Goal: Task Accomplishment & Management: Manage account settings

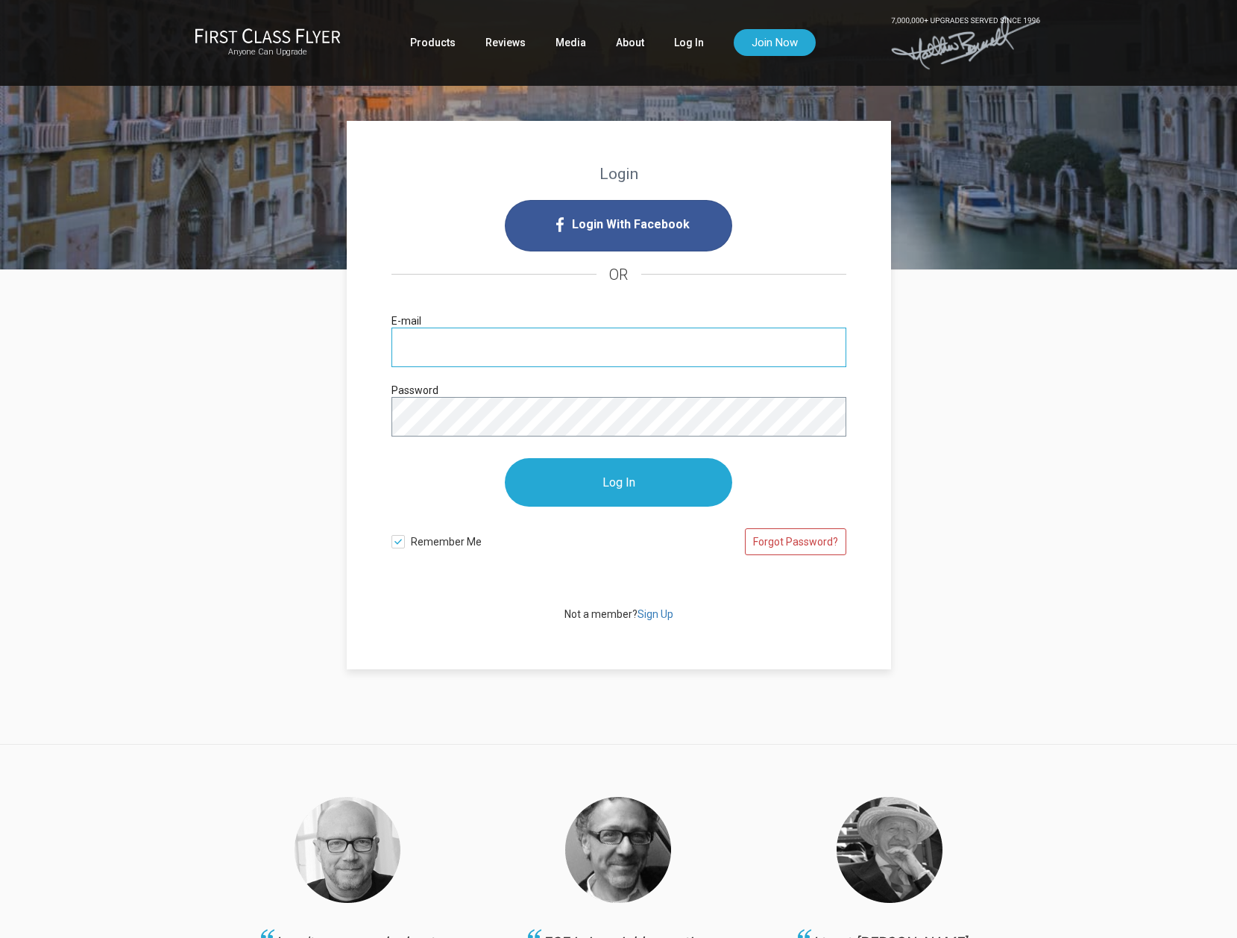
click at [567, 339] on input "E-mail" at bounding box center [619, 347] width 455 height 40
type input "[PERSON_NAME][EMAIL_ADDRESS][PERSON_NAME][DOMAIN_NAME]"
click at [505, 458] on input "Log In" at bounding box center [618, 482] width 227 height 48
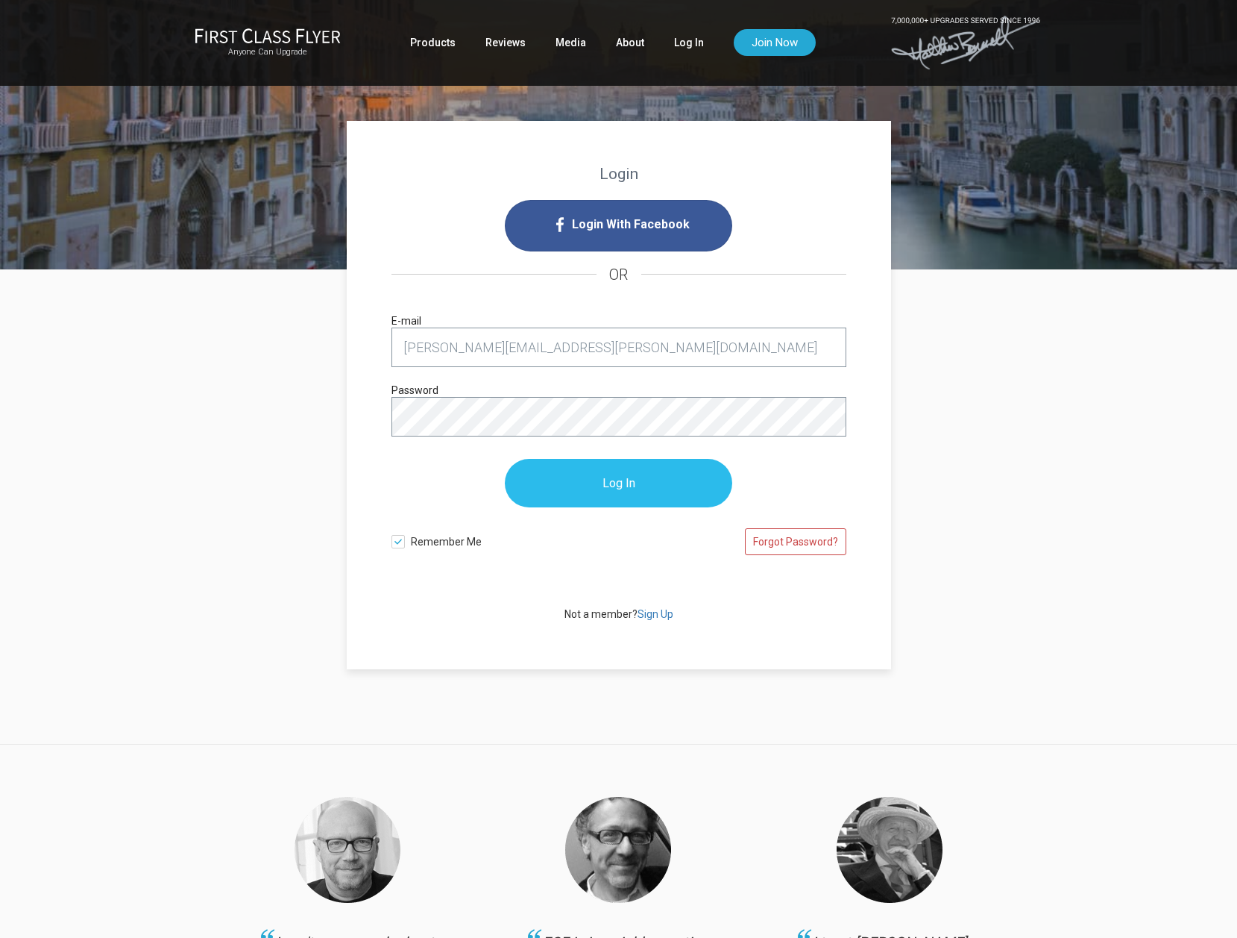
click at [628, 489] on input "Log In" at bounding box center [618, 483] width 227 height 48
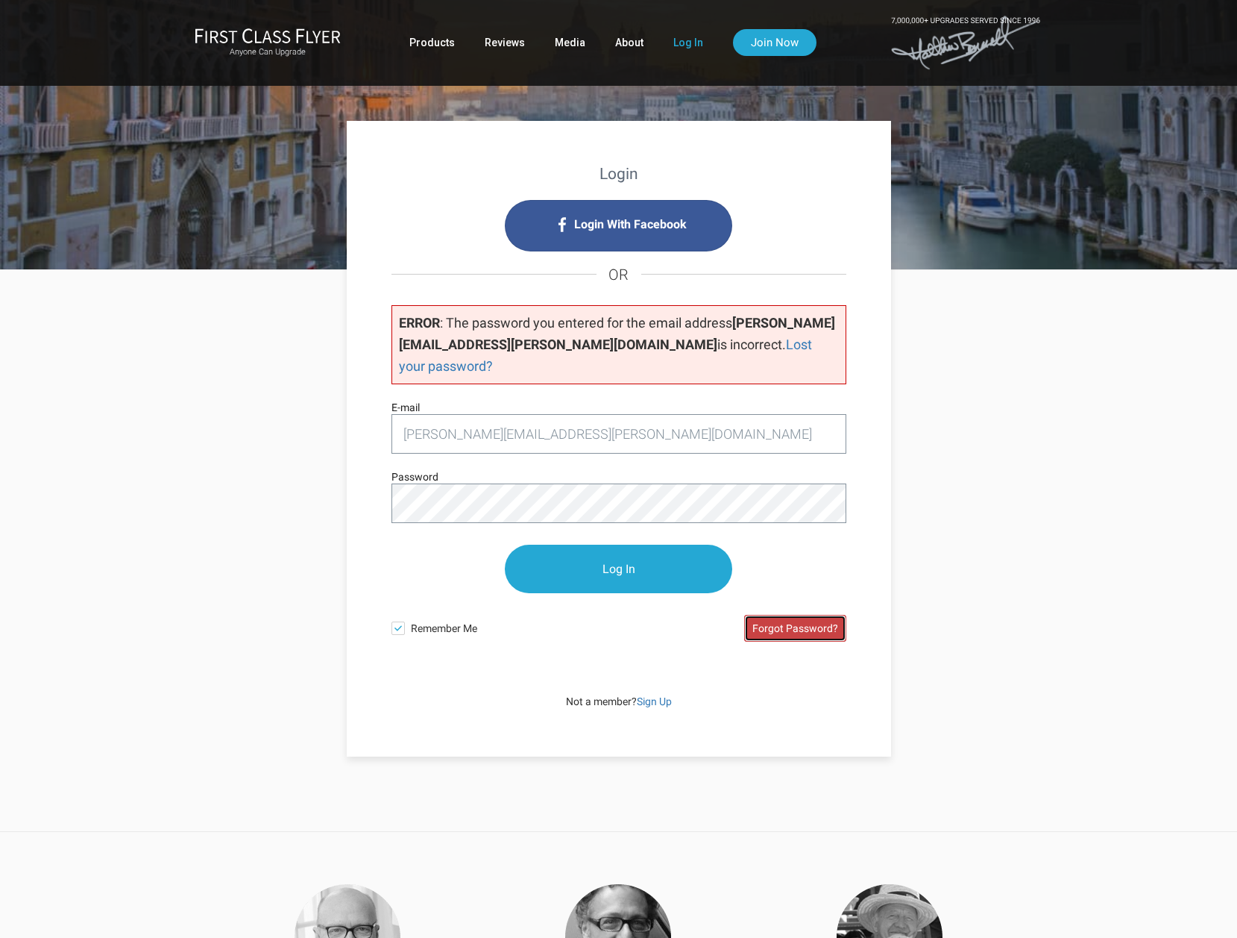
click at [808, 615] on link "Forgot Password?" at bounding box center [795, 628] width 102 height 27
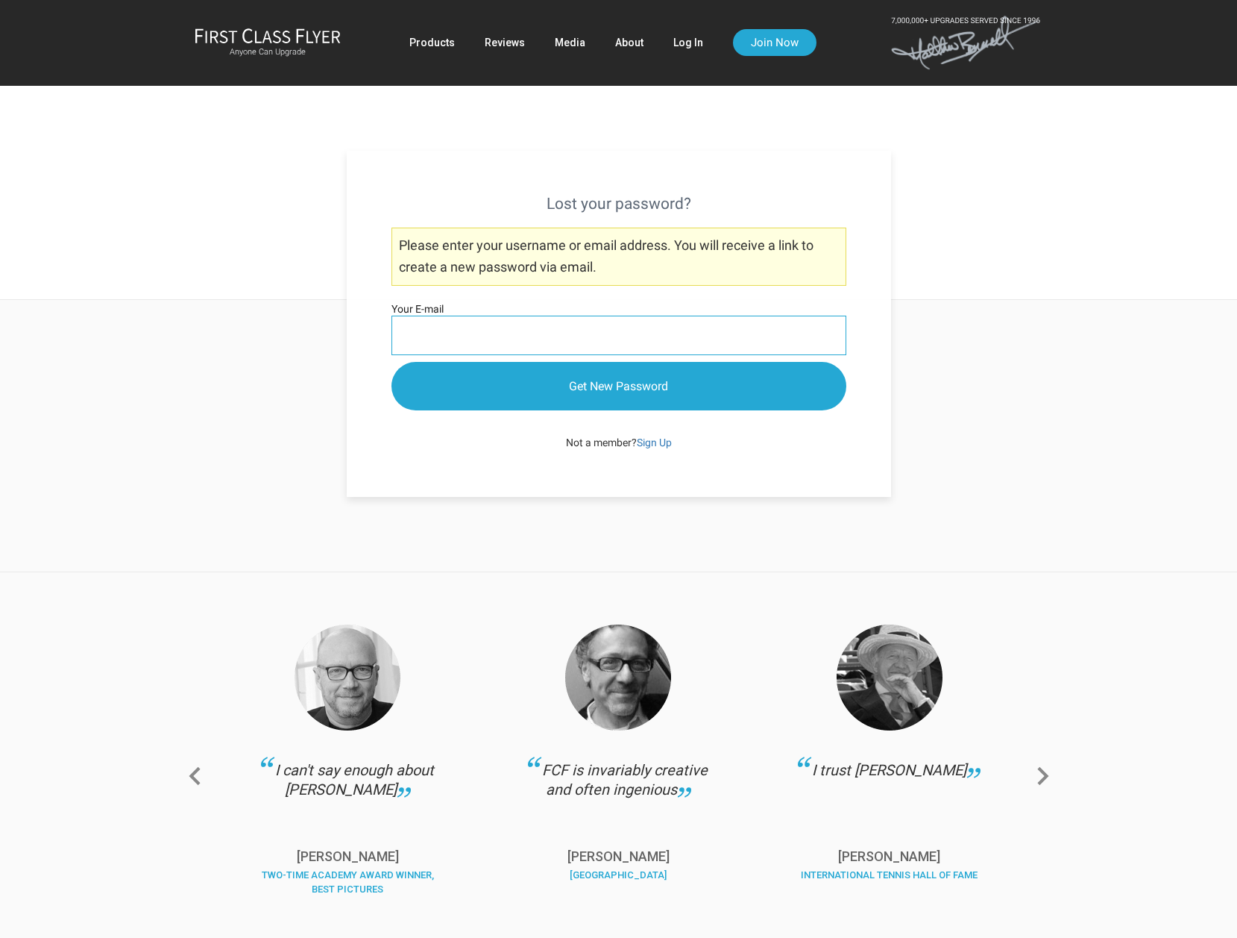
click at [618, 338] on input "Your E-mail" at bounding box center [619, 335] width 455 height 40
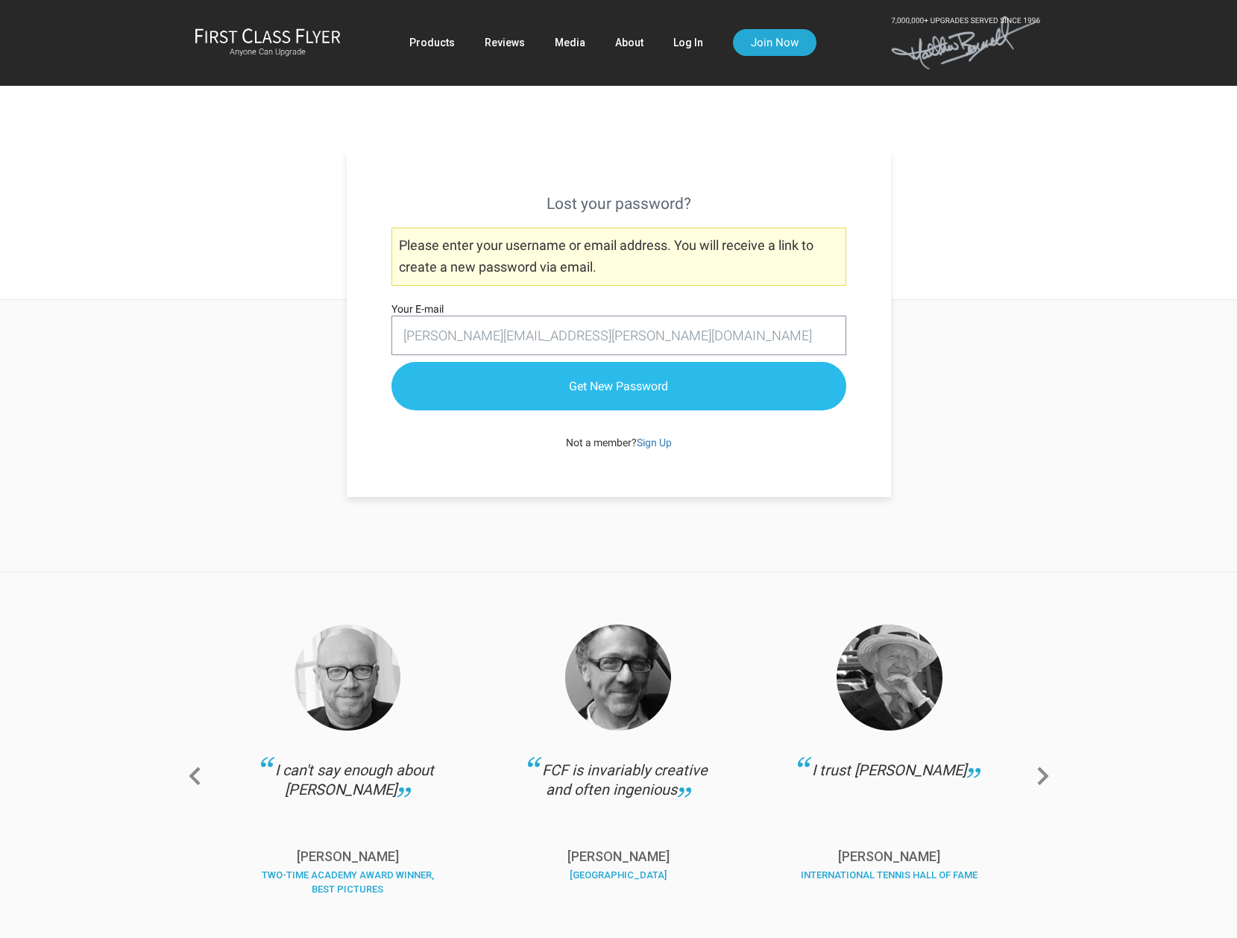
type input "[PERSON_NAME][EMAIL_ADDRESS][PERSON_NAME][DOMAIN_NAME]"
click at [392, 362] on input "Get New Password" at bounding box center [619, 386] width 455 height 48
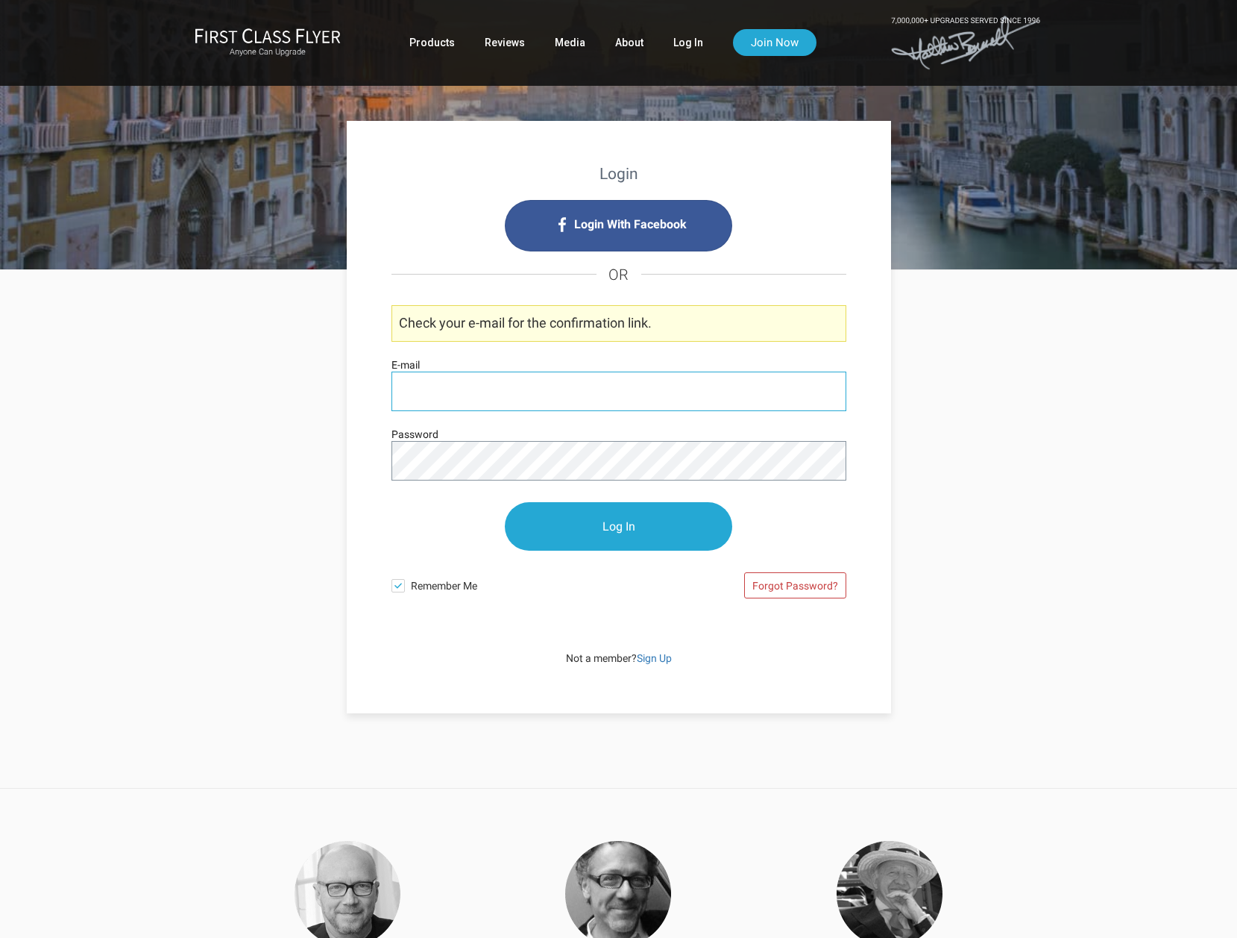
drag, startPoint x: 519, startPoint y: 384, endPoint x: 529, endPoint y: 383, distance: 9.7
click at [520, 384] on input "E-mail" at bounding box center [619, 391] width 455 height 40
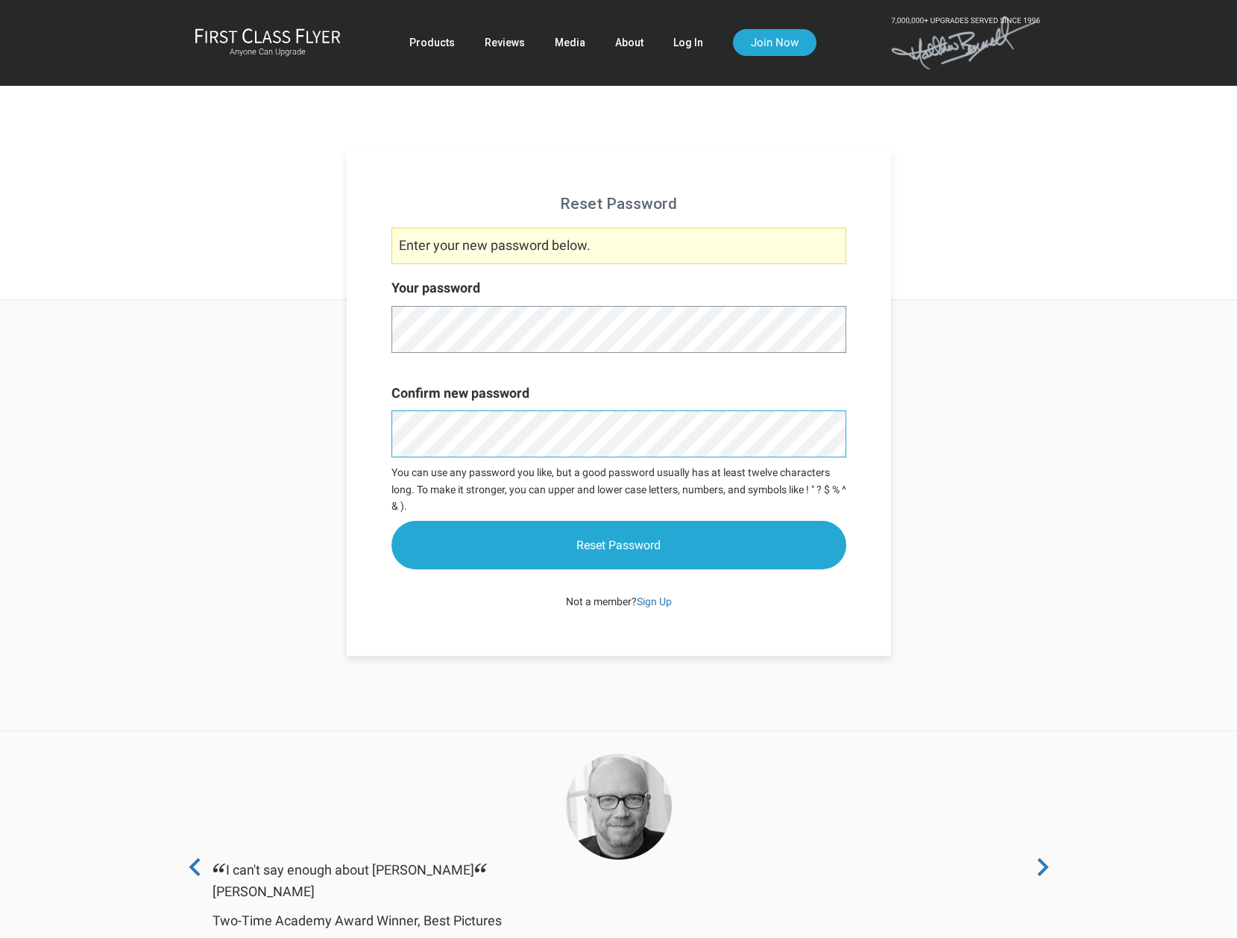
click at [392, 521] on input "Reset Password" at bounding box center [619, 545] width 455 height 48
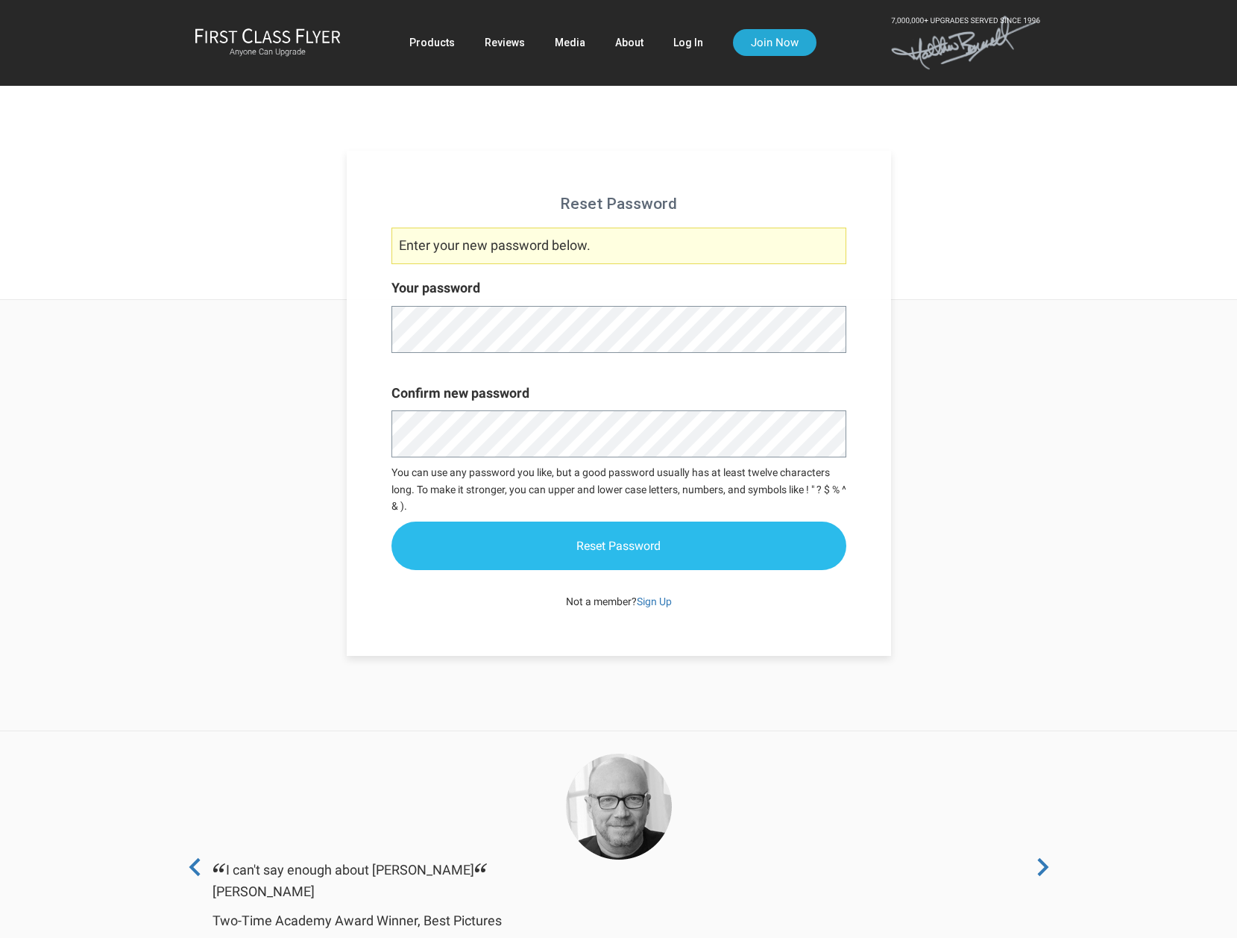
click at [621, 544] on input "Reset Password" at bounding box center [619, 545] width 455 height 48
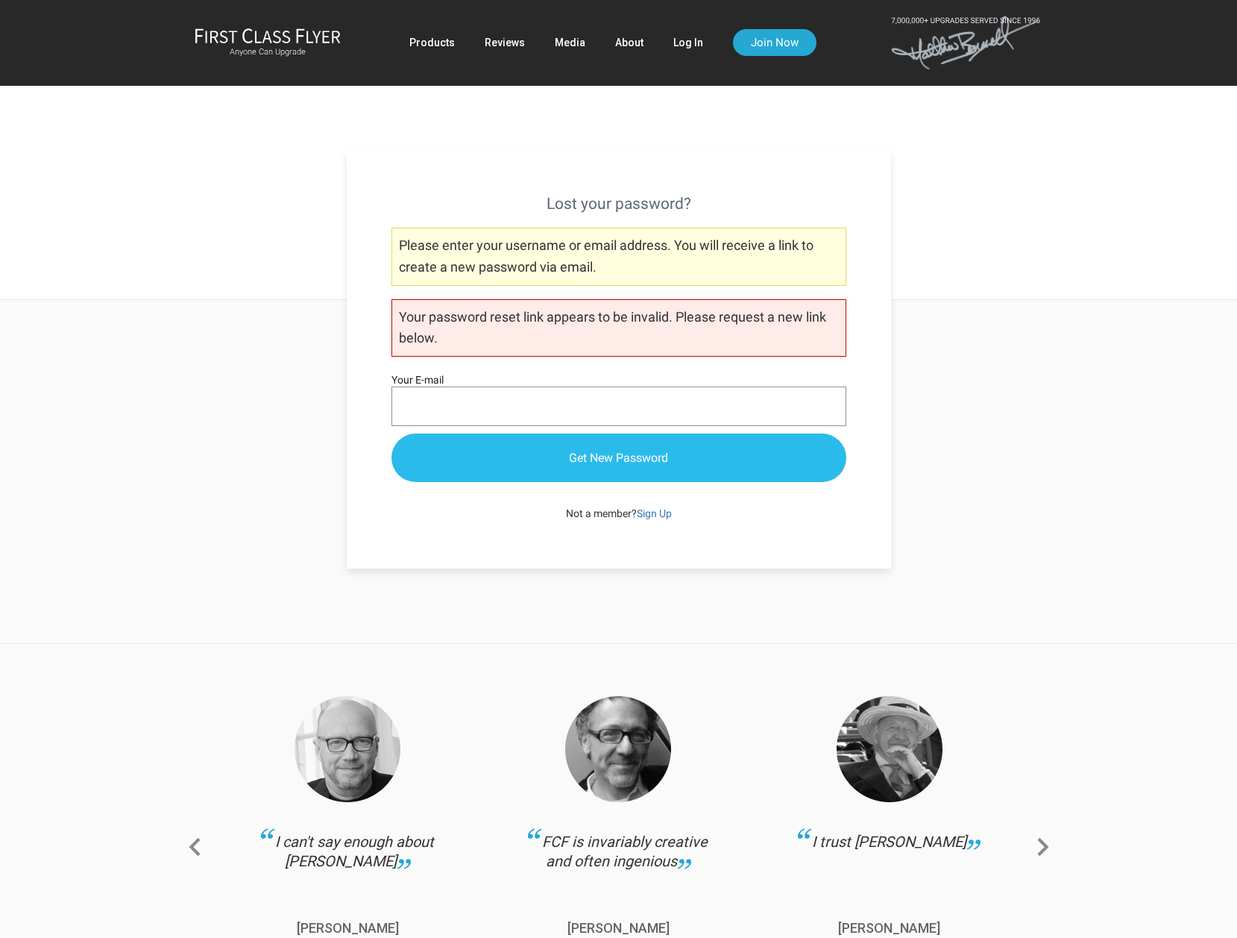
click at [614, 457] on input "Get New Password" at bounding box center [619, 457] width 455 height 48
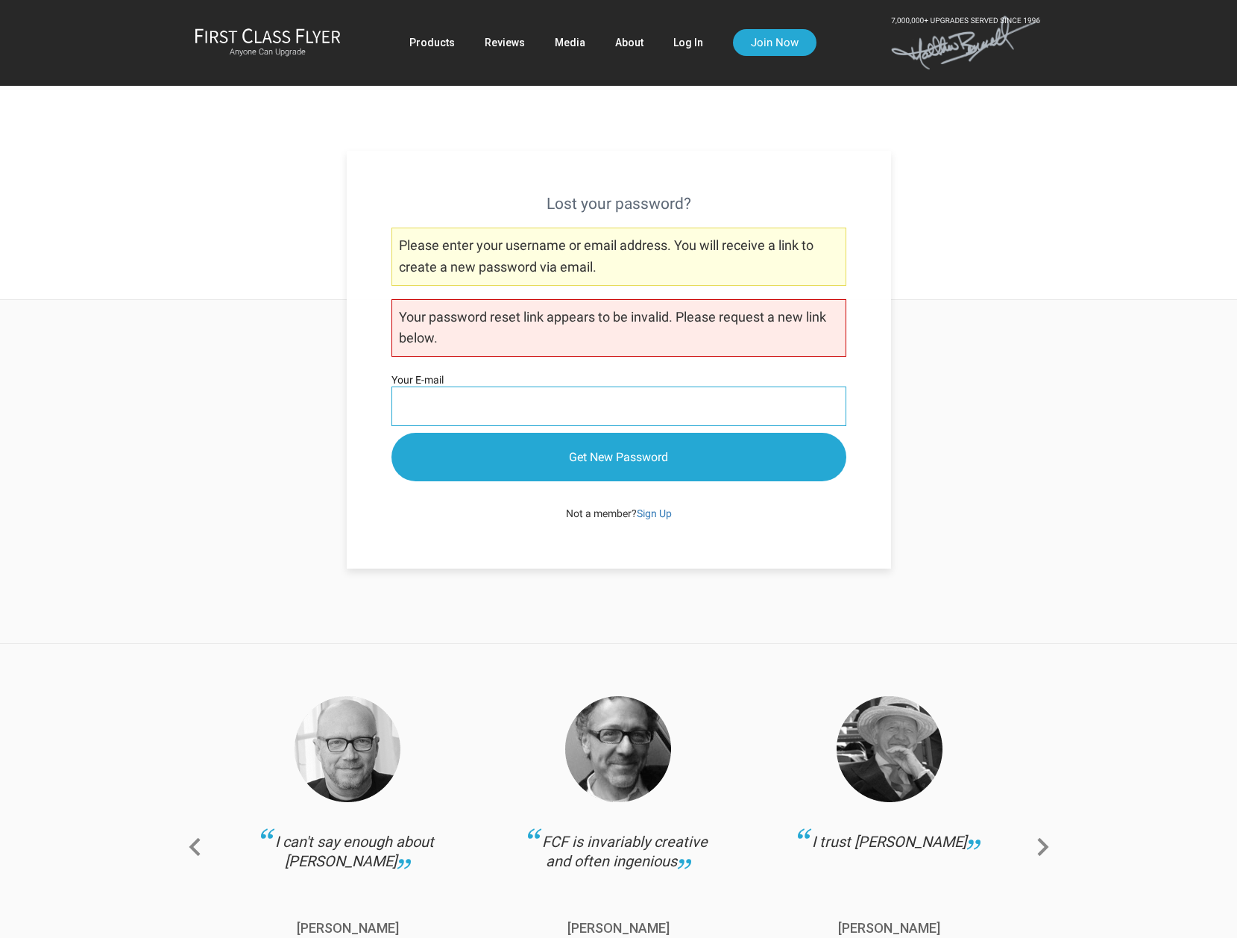
click at [558, 402] on input "Your E-mail" at bounding box center [619, 406] width 455 height 40
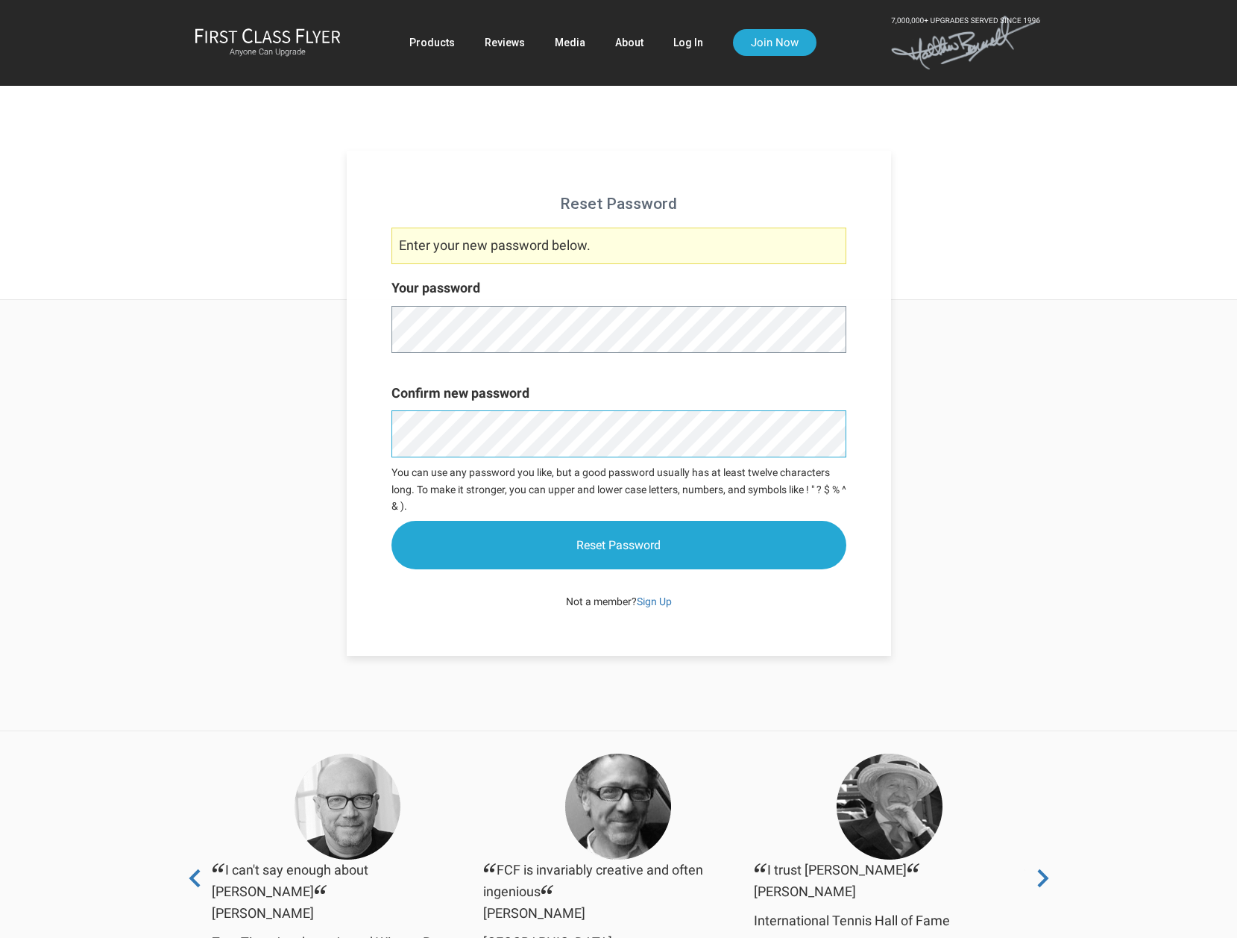
click at [392, 521] on input "Reset Password" at bounding box center [619, 545] width 455 height 48
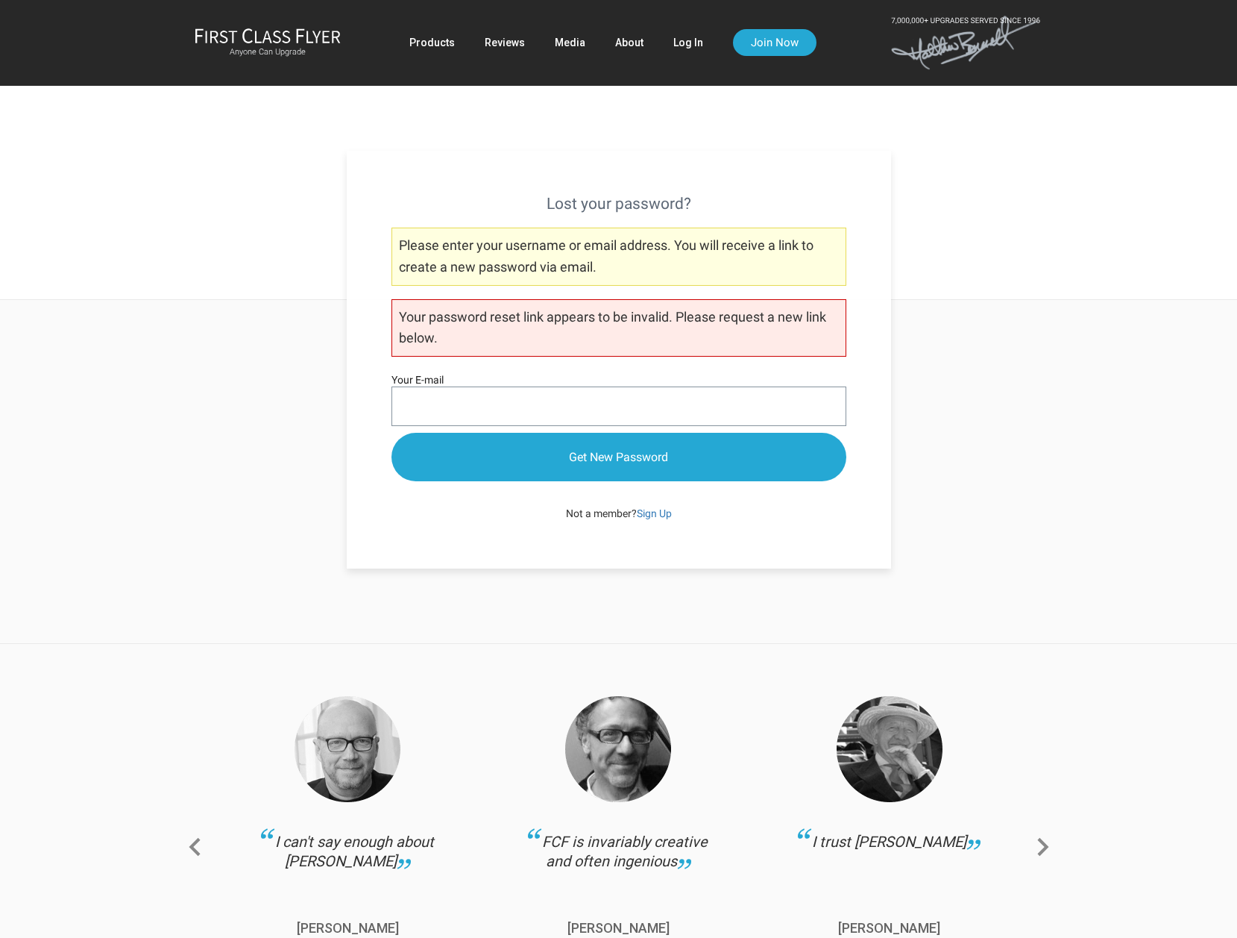
drag, startPoint x: 774, startPoint y: 171, endPoint x: 774, endPoint y: 157, distance: 14.2
click at [774, 170] on div "Lost your password? Please enter your username or email address. You will recei…" at bounding box center [619, 360] width 544 height 418
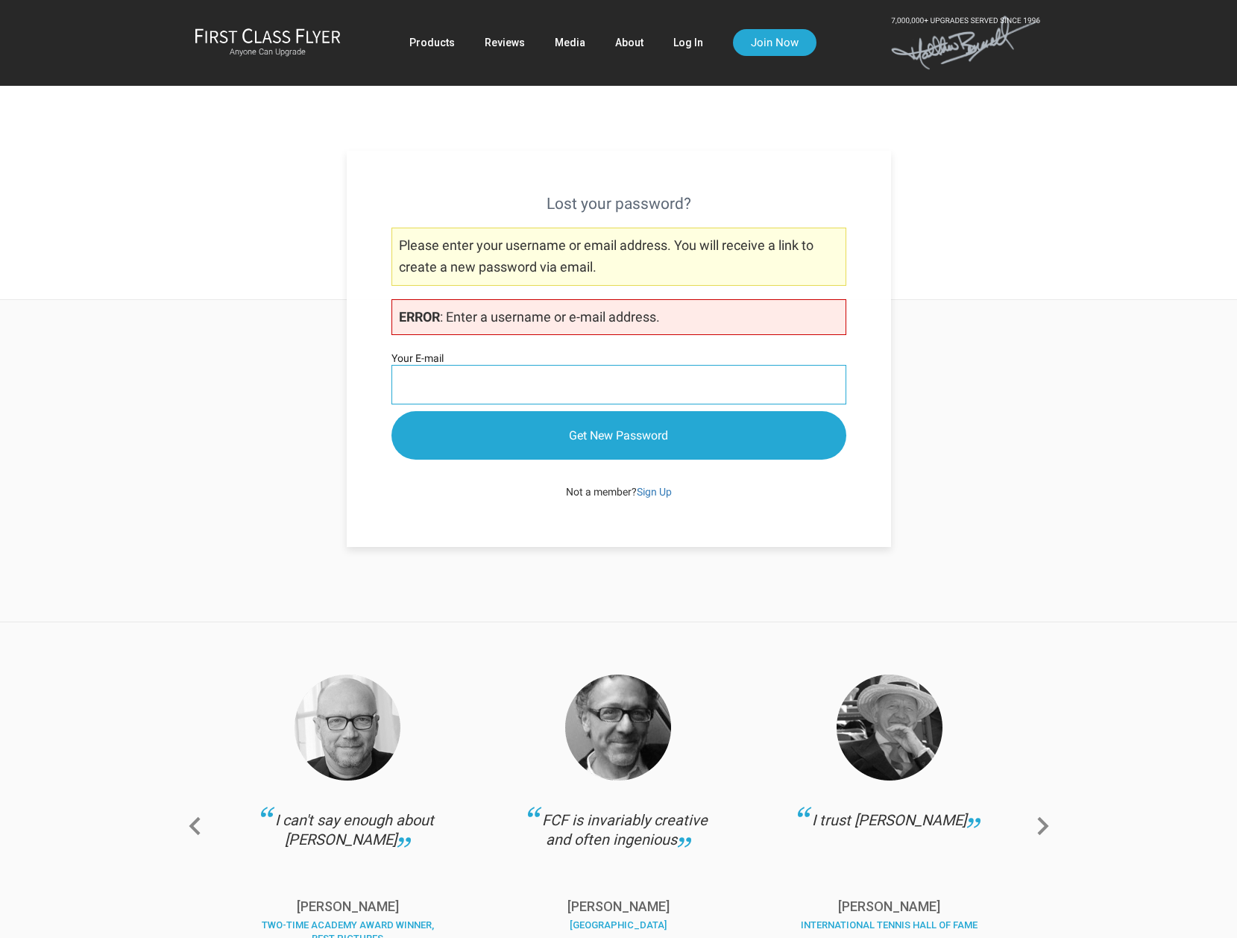
click at [480, 376] on input "Your E-mail" at bounding box center [619, 385] width 455 height 40
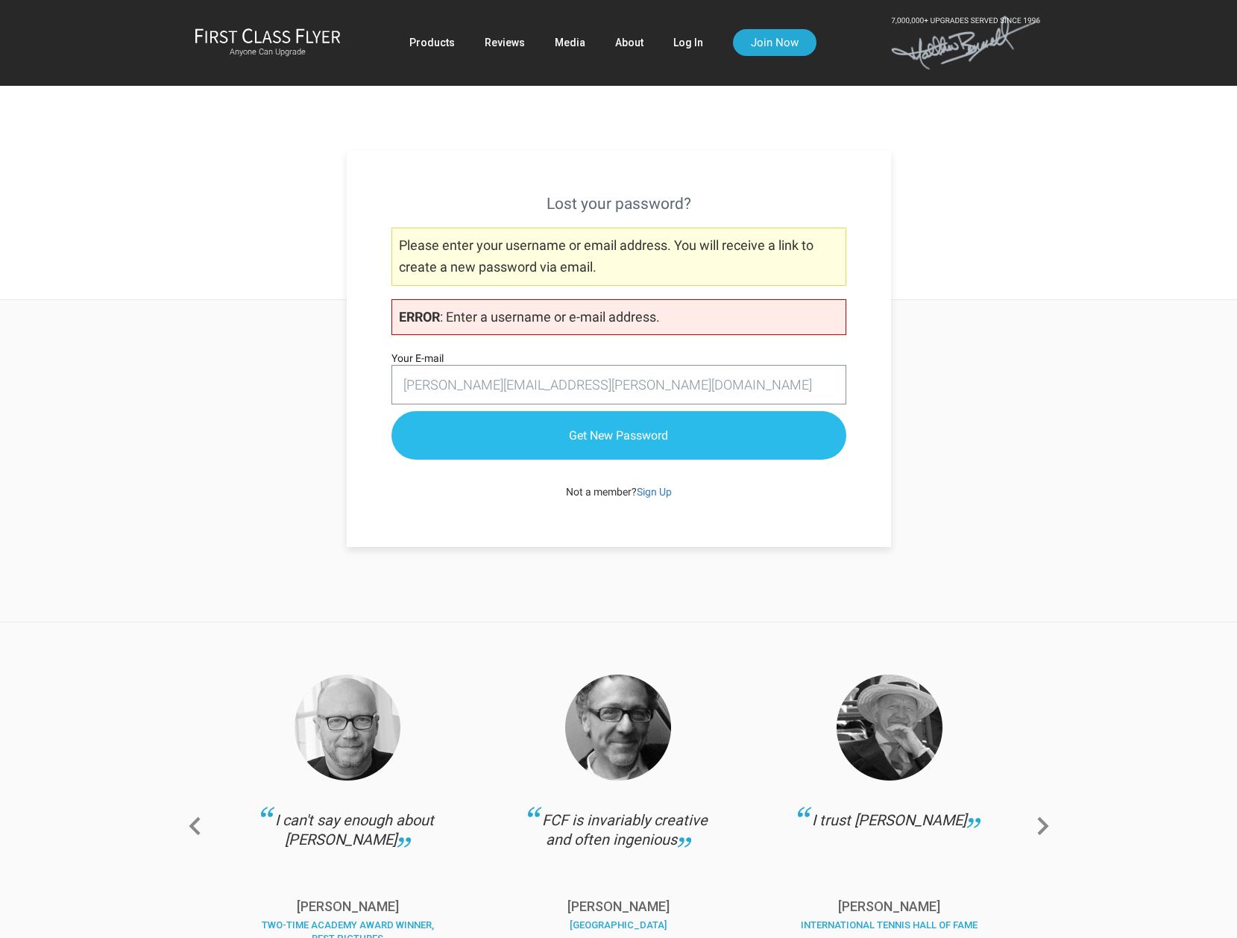
type input "[PERSON_NAME][EMAIL_ADDRESS][PERSON_NAME][DOMAIN_NAME]"
click at [580, 443] on input "Get New Password" at bounding box center [619, 436] width 455 height 48
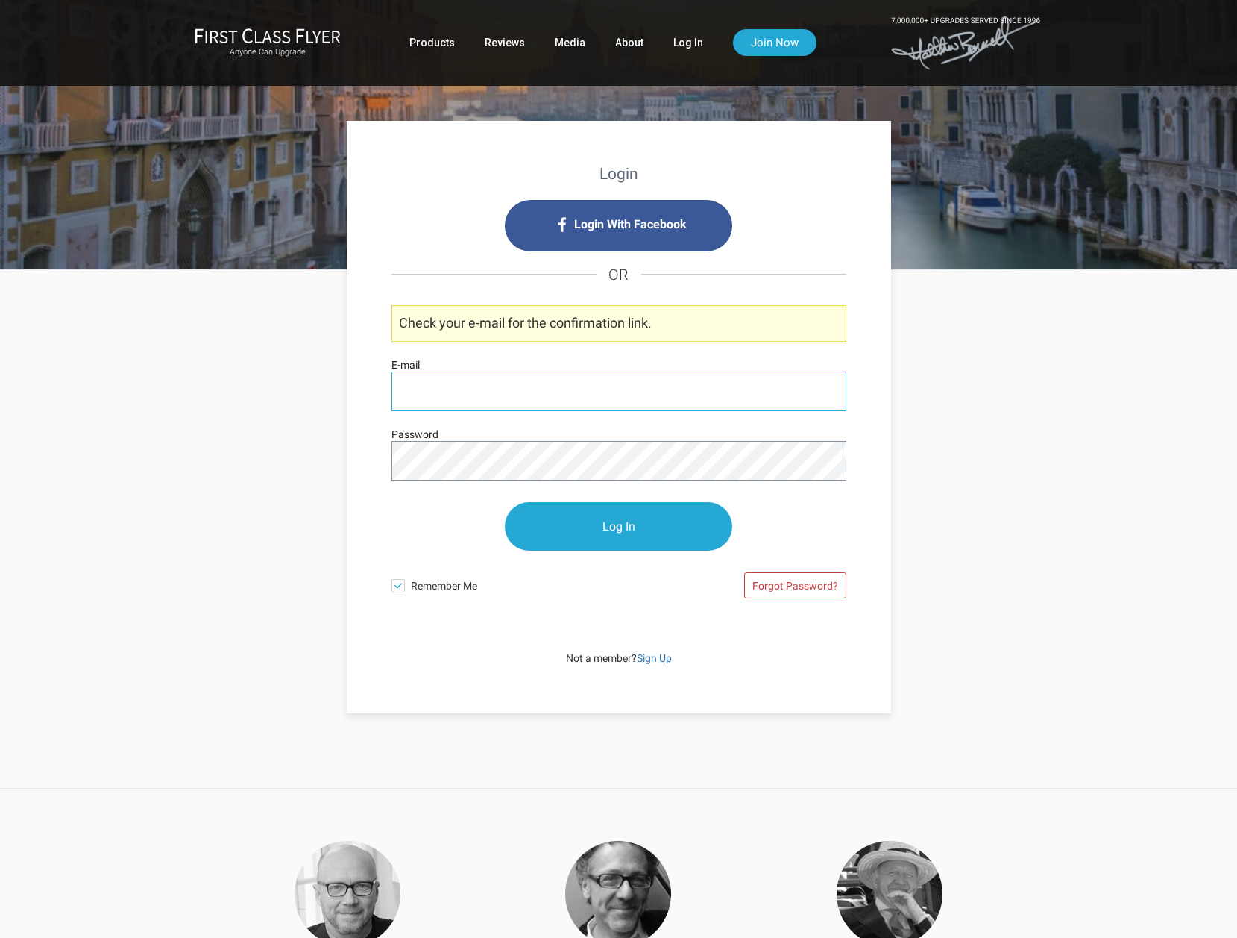
click at [553, 395] on input "E-mail" at bounding box center [619, 391] width 455 height 40
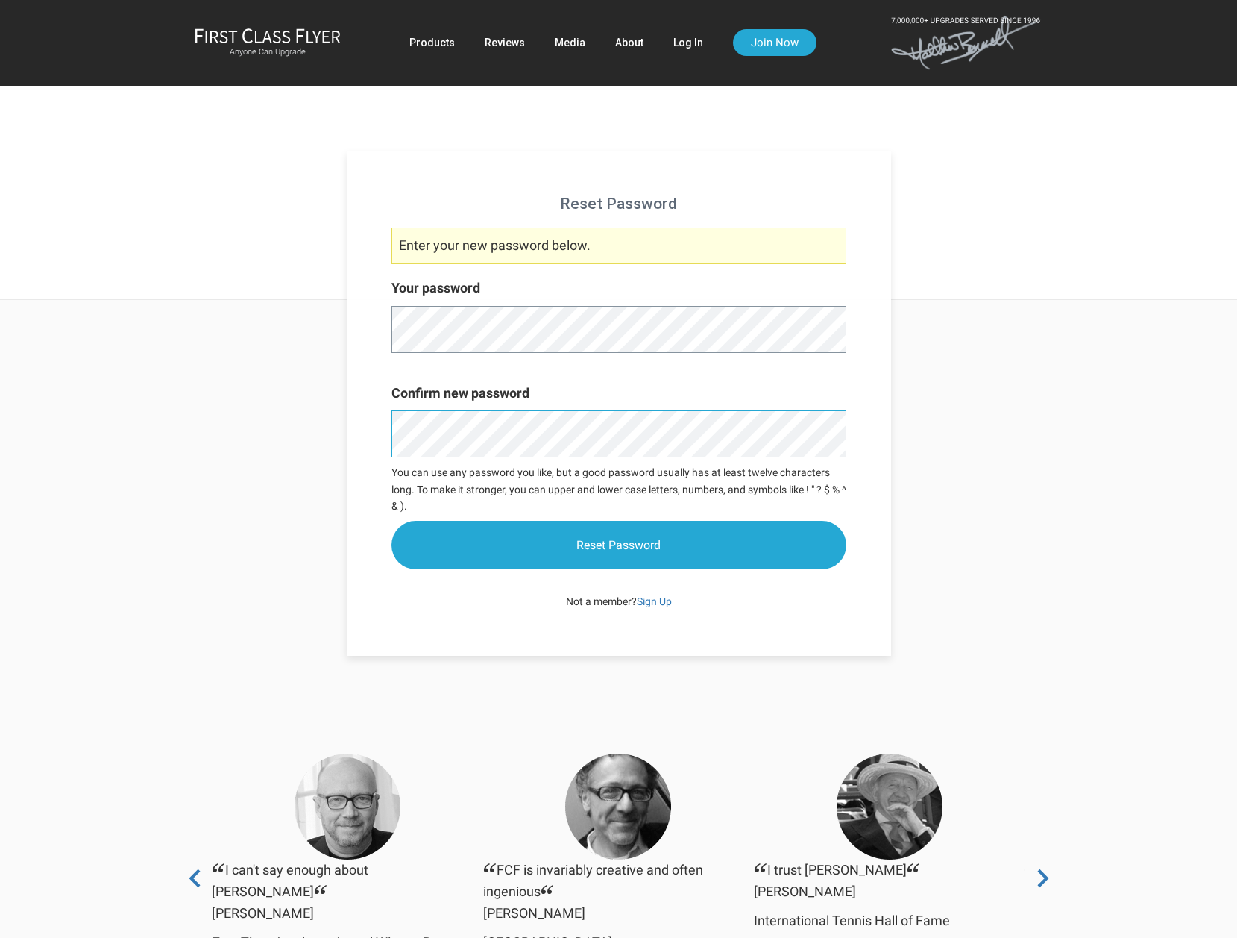
click at [392, 521] on input "Reset Password" at bounding box center [619, 545] width 455 height 48
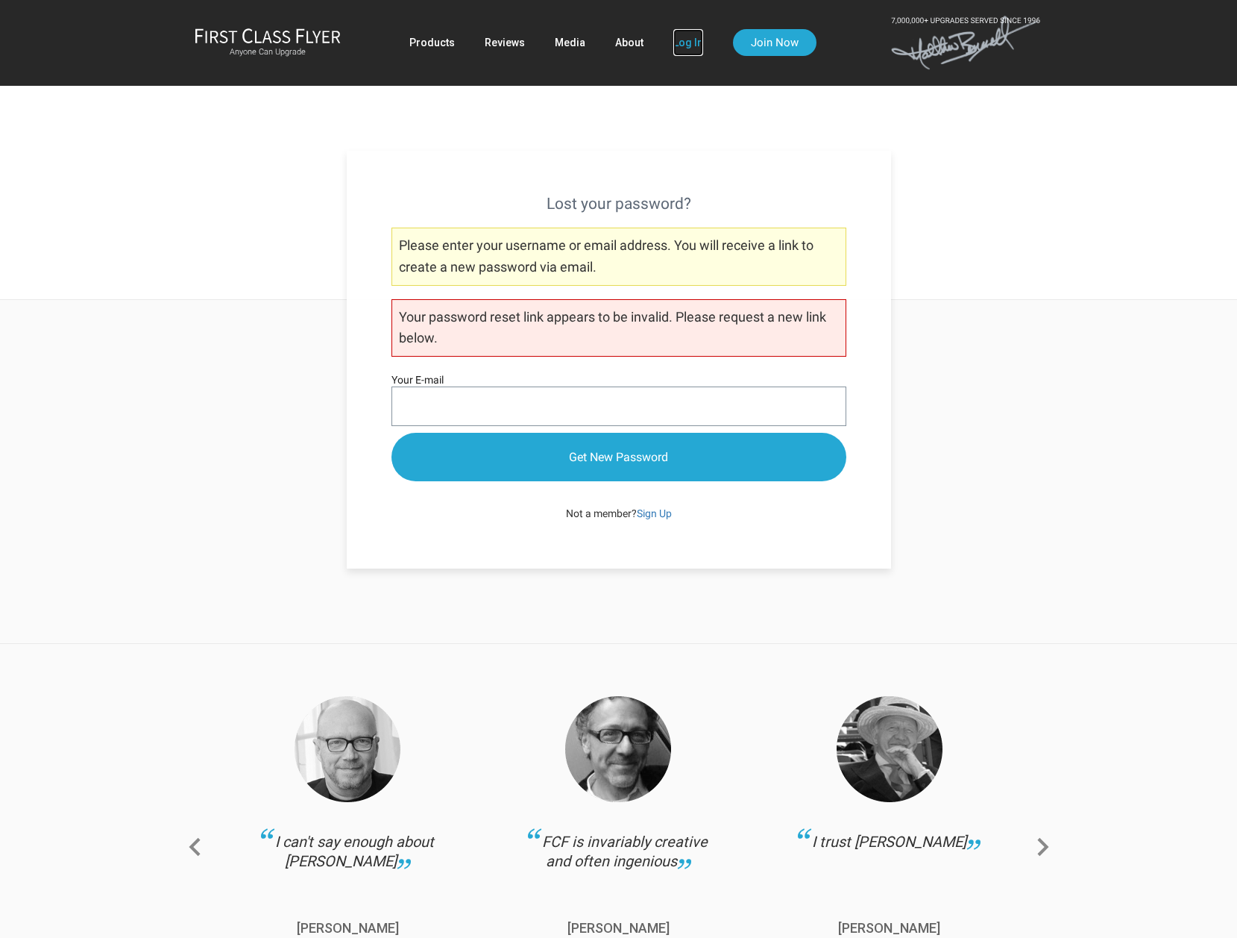
click at [696, 40] on link "Log In" at bounding box center [688, 42] width 30 height 27
